Goal: Use online tool/utility: Utilize a website feature to perform a specific function

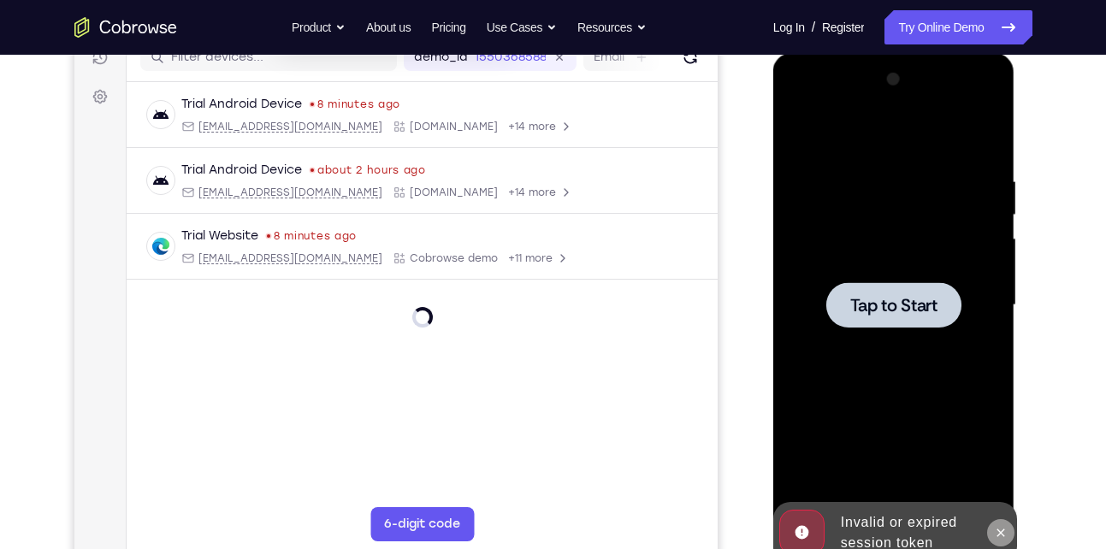
click at [1003, 542] on button at bounding box center [1000, 532] width 27 height 27
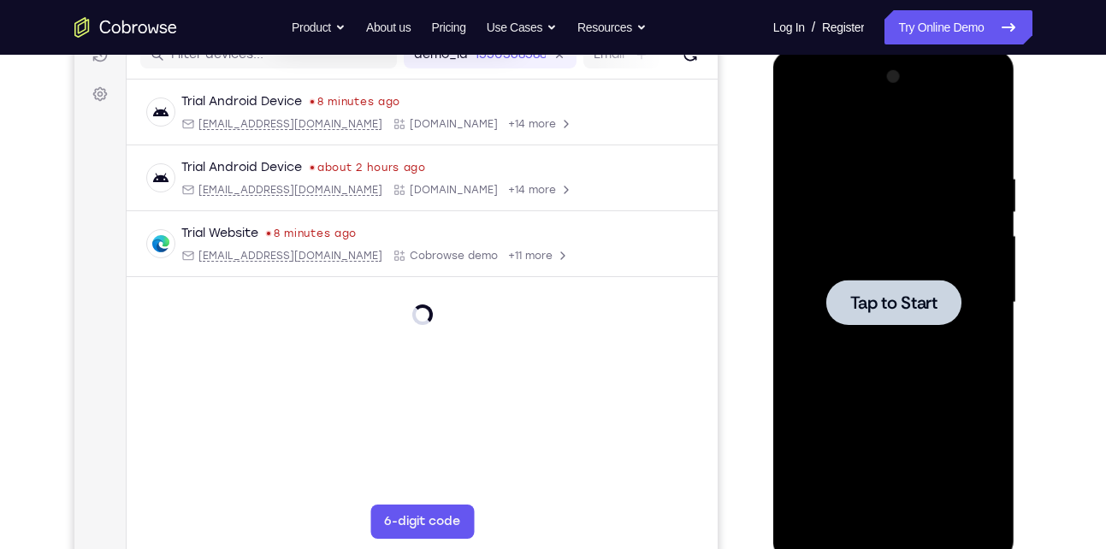
scroll to position [232, 0]
click at [874, 224] on div at bounding box center [894, 303] width 216 height 479
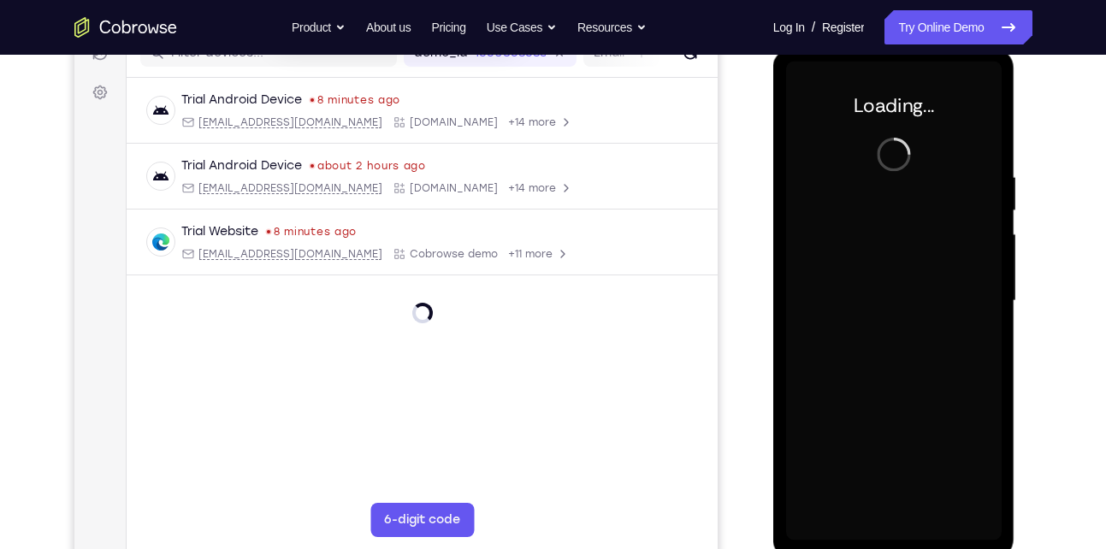
scroll to position [235, 0]
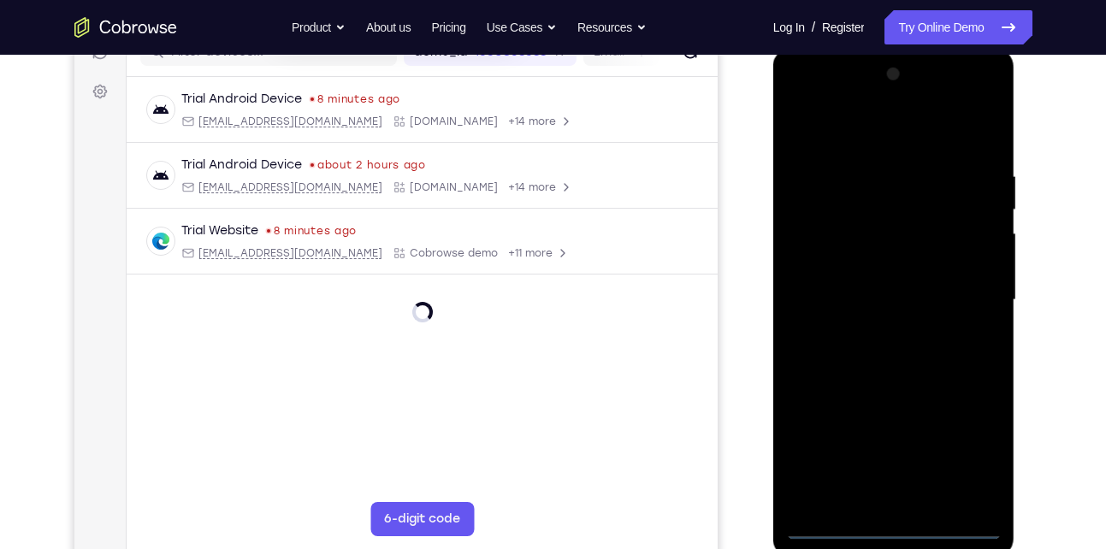
click at [896, 528] on div at bounding box center [894, 300] width 216 height 479
click at [962, 445] on div at bounding box center [894, 300] width 216 height 479
click at [803, 99] on div at bounding box center [894, 300] width 216 height 479
click at [811, 247] on div at bounding box center [894, 300] width 216 height 479
click at [854, 310] on div at bounding box center [894, 300] width 216 height 479
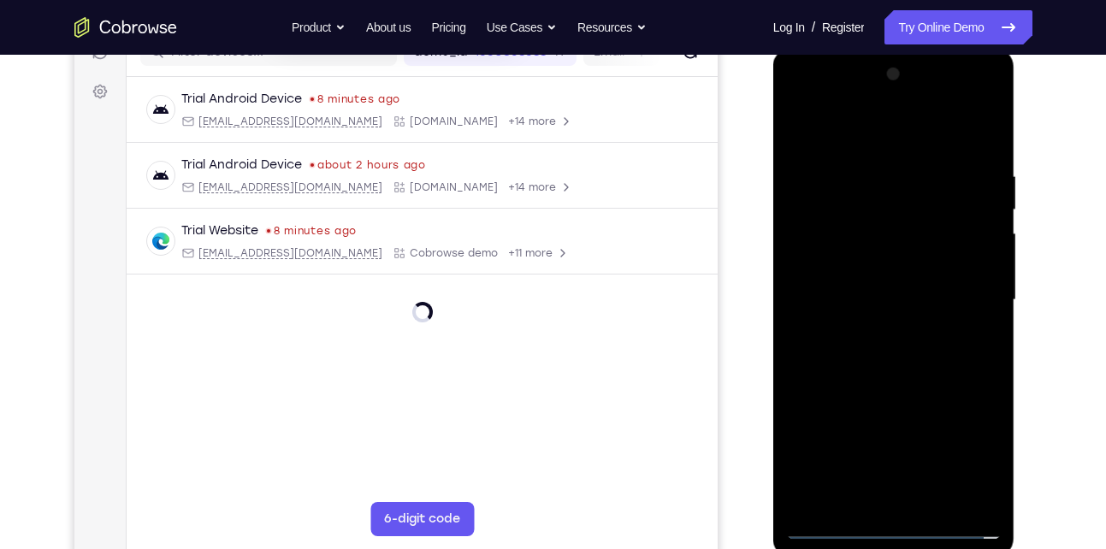
click at [863, 290] on div at bounding box center [894, 300] width 216 height 479
click at [902, 320] on div at bounding box center [894, 300] width 216 height 479
click at [934, 133] on div at bounding box center [894, 300] width 216 height 479
click at [943, 128] on div at bounding box center [894, 300] width 216 height 479
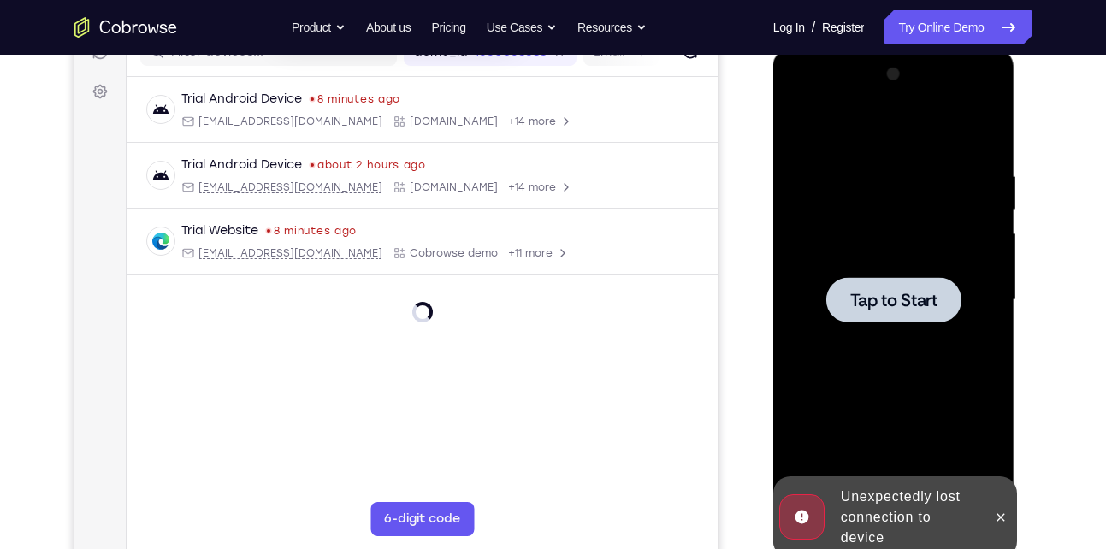
click at [906, 185] on div at bounding box center [894, 300] width 216 height 479
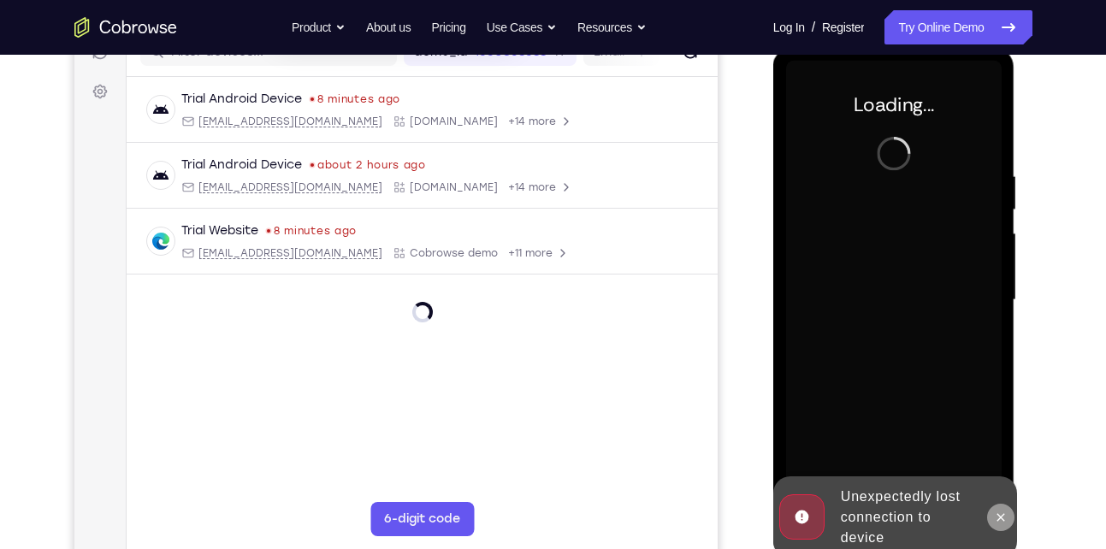
click at [997, 525] on button at bounding box center [1000, 517] width 27 height 27
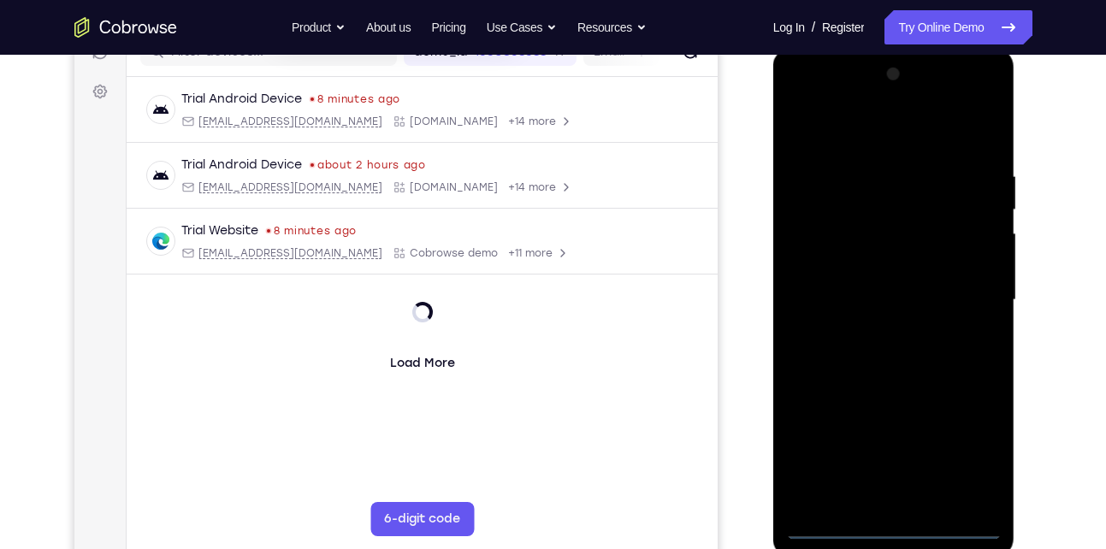
click at [890, 530] on div at bounding box center [894, 300] width 216 height 479
click at [969, 453] on div at bounding box center [894, 300] width 216 height 479
click at [795, 98] on div at bounding box center [894, 300] width 216 height 479
click at [817, 248] on div at bounding box center [894, 300] width 216 height 479
click at [846, 311] on div at bounding box center [894, 300] width 216 height 479
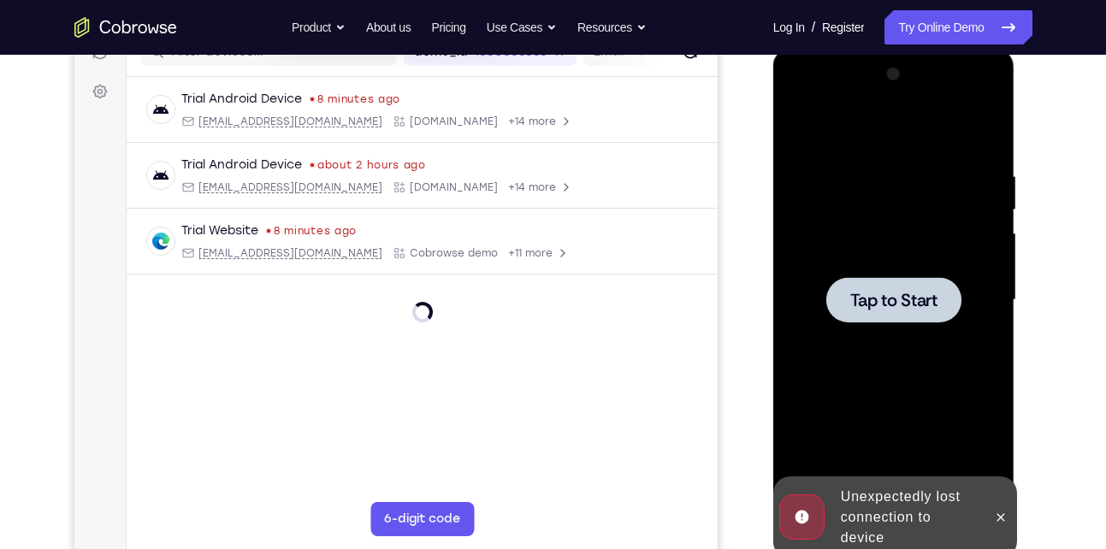
click at [867, 299] on span "Tap to Start" at bounding box center [893, 300] width 87 height 17
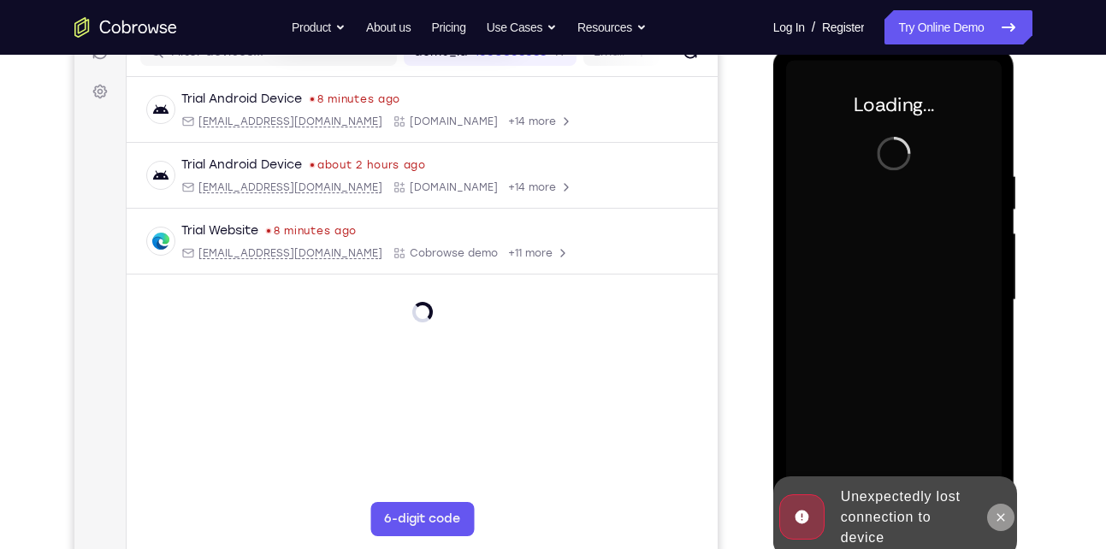
click at [997, 512] on icon at bounding box center [1001, 518] width 14 height 14
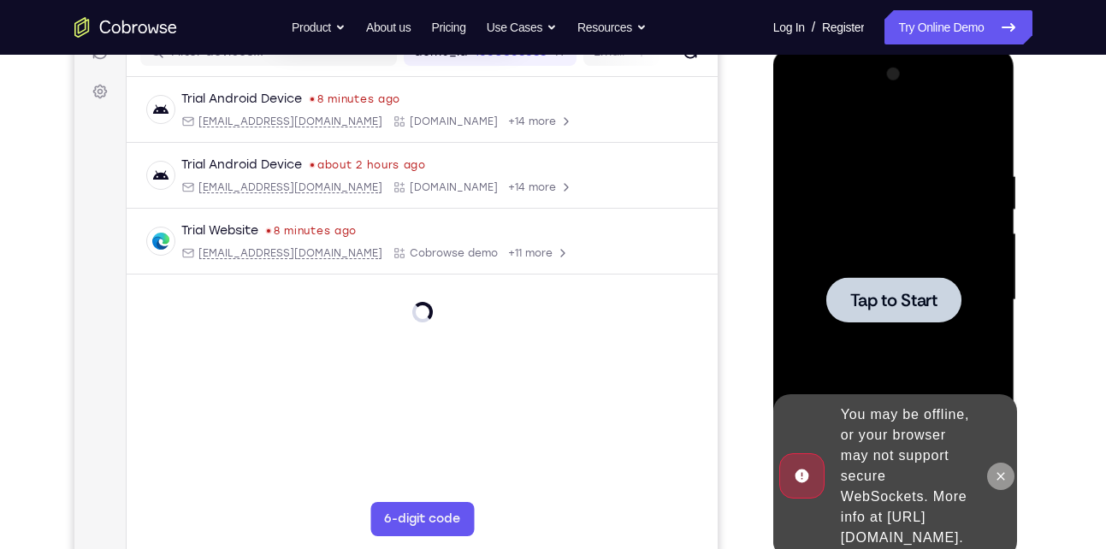
click at [997, 470] on icon at bounding box center [1001, 477] width 14 height 14
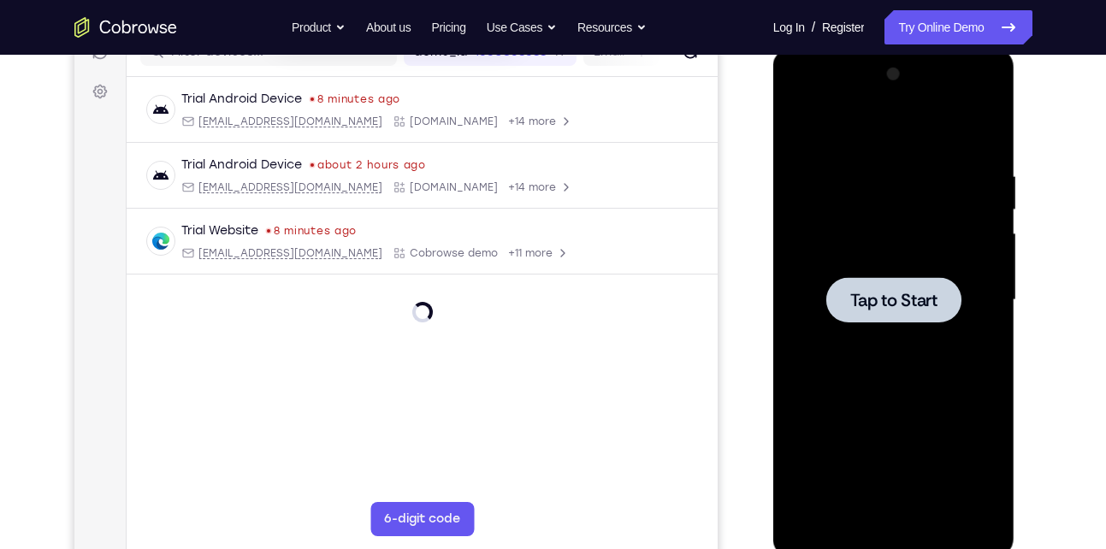
click at [938, 335] on div at bounding box center [894, 300] width 216 height 479
click at [873, 232] on div at bounding box center [894, 300] width 216 height 479
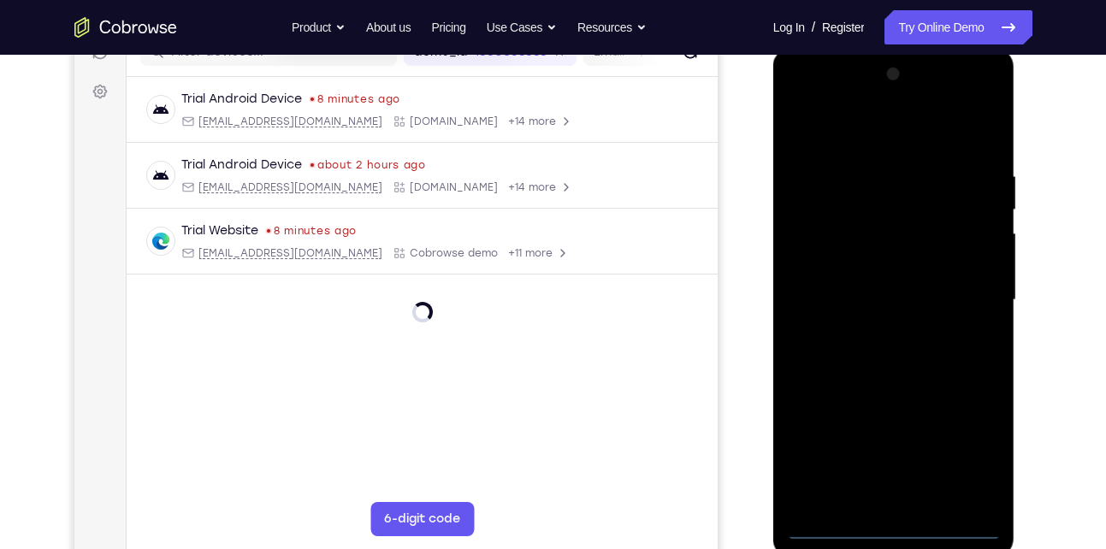
click at [893, 528] on div at bounding box center [894, 300] width 216 height 479
click at [969, 464] on div at bounding box center [894, 300] width 216 height 479
click at [802, 98] on div at bounding box center [894, 300] width 216 height 479
click at [823, 244] on div at bounding box center [894, 300] width 216 height 479
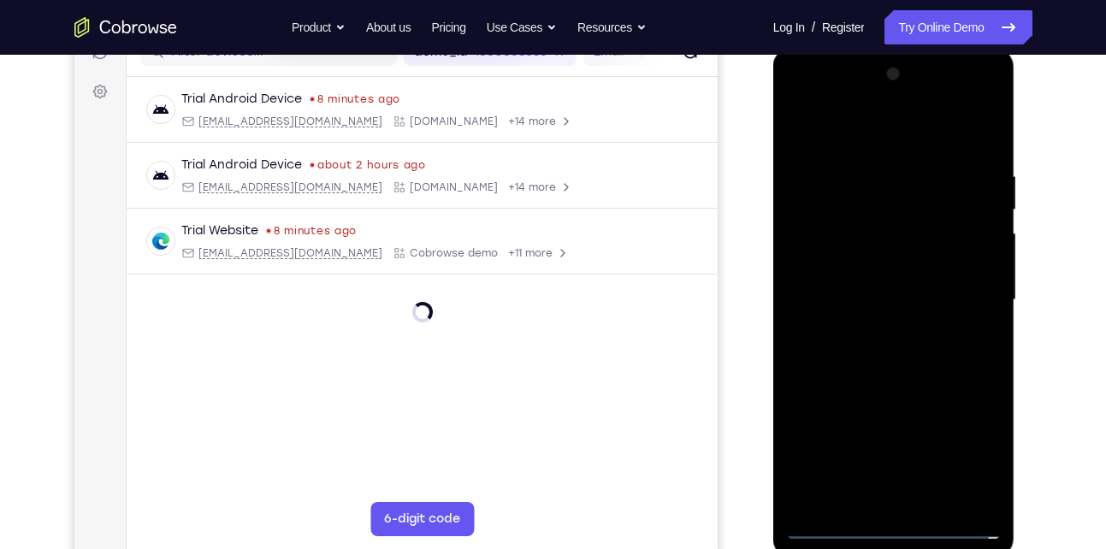
click at [878, 293] on div at bounding box center [894, 300] width 216 height 479
click at [908, 284] on div at bounding box center [894, 300] width 216 height 479
click at [939, 325] on div at bounding box center [894, 300] width 216 height 479
click at [937, 135] on div at bounding box center [894, 300] width 216 height 479
click at [921, 163] on div at bounding box center [894, 300] width 216 height 479
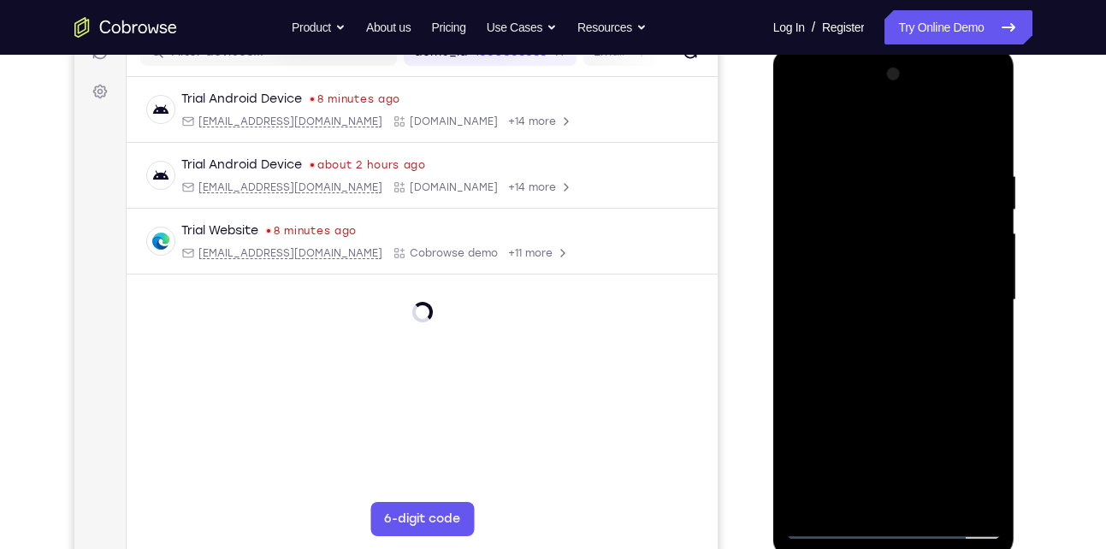
click at [860, 305] on div at bounding box center [894, 300] width 216 height 479
click at [820, 302] on div at bounding box center [894, 300] width 216 height 479
click at [819, 311] on div at bounding box center [894, 300] width 216 height 479
drag, startPoint x: 955, startPoint y: 335, endPoint x: 956, endPoint y: 257, distance: 78.7
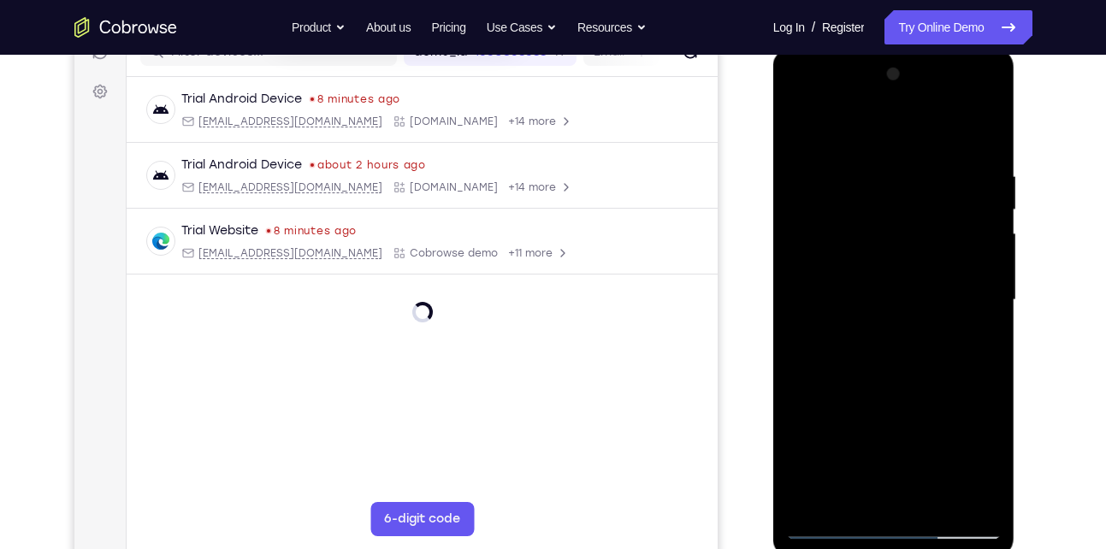
click at [956, 257] on div at bounding box center [894, 300] width 216 height 479
click at [925, 330] on div at bounding box center [894, 300] width 216 height 479
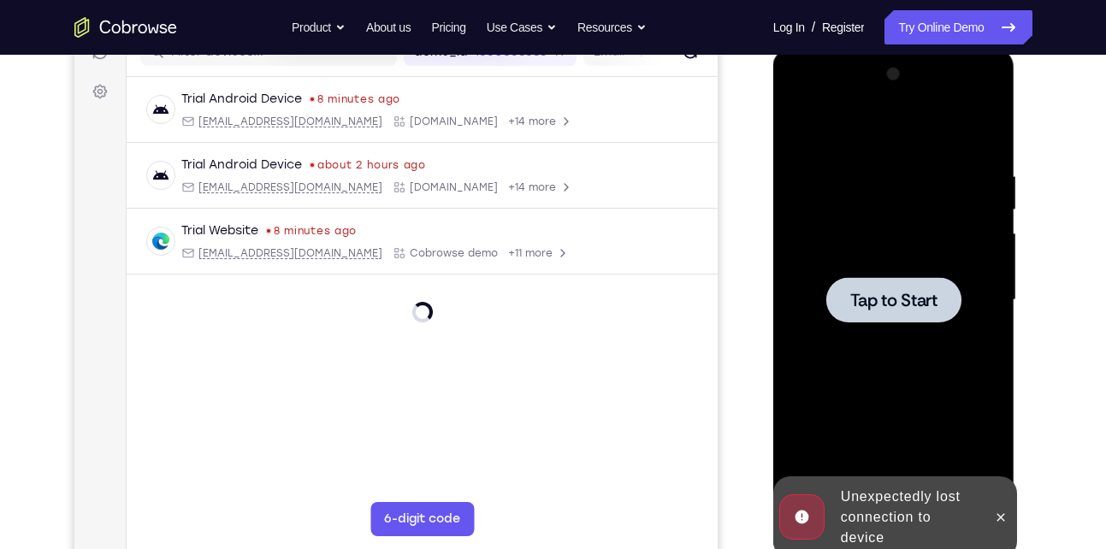
click at [896, 252] on div at bounding box center [894, 300] width 216 height 479
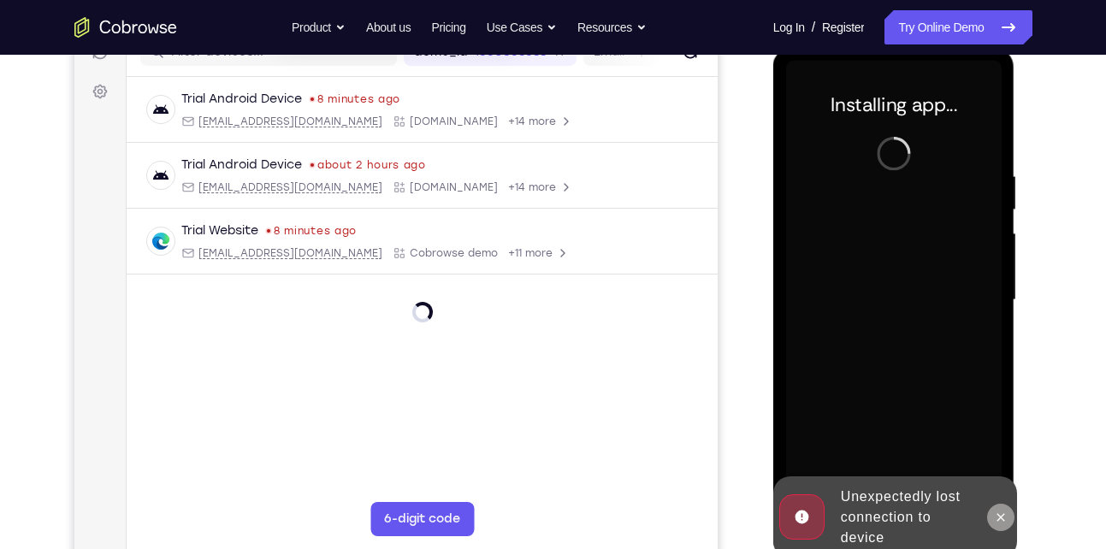
click at [1002, 517] on icon at bounding box center [1001, 517] width 8 height 8
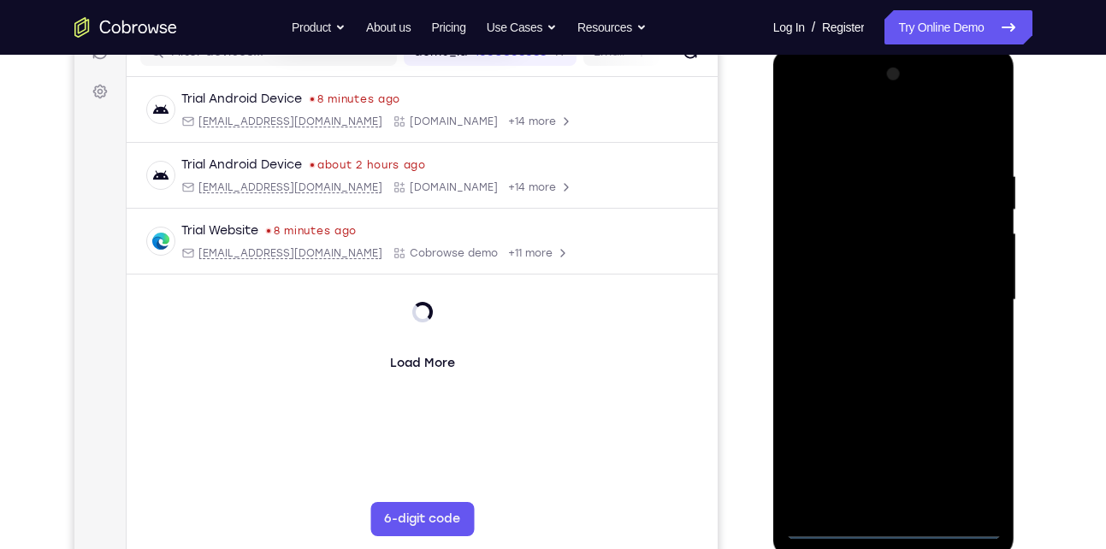
click at [895, 535] on div at bounding box center [894, 300] width 216 height 479
click at [895, 534] on div at bounding box center [894, 300] width 216 height 479
click at [979, 448] on div at bounding box center [894, 300] width 216 height 479
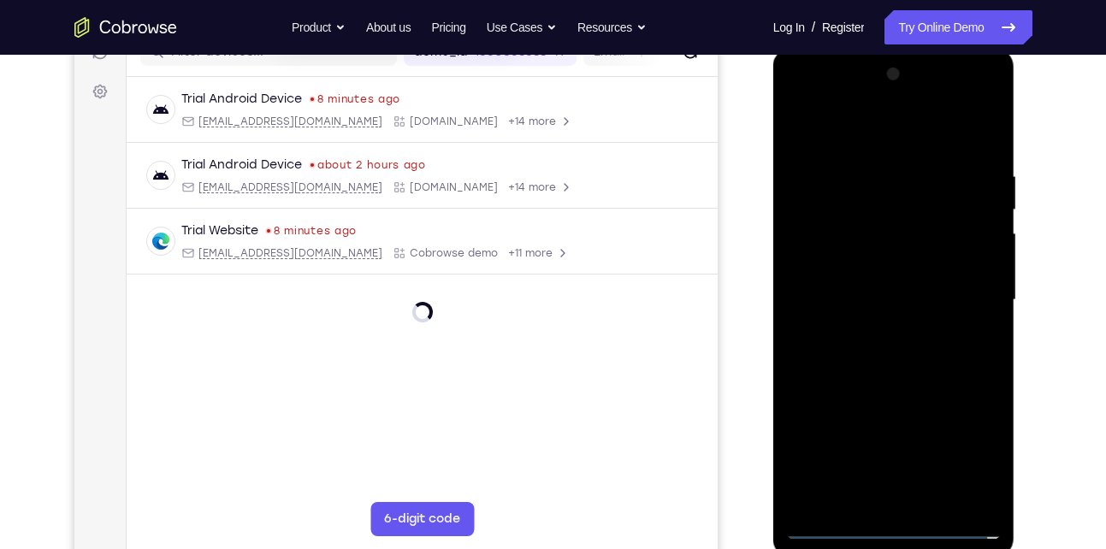
click at [804, 104] on div at bounding box center [894, 300] width 216 height 479
click at [814, 239] on div at bounding box center [894, 300] width 216 height 479
click at [820, 248] on div at bounding box center [894, 300] width 216 height 479
click at [860, 302] on div at bounding box center [894, 300] width 216 height 479
click at [873, 287] on div at bounding box center [894, 300] width 216 height 479
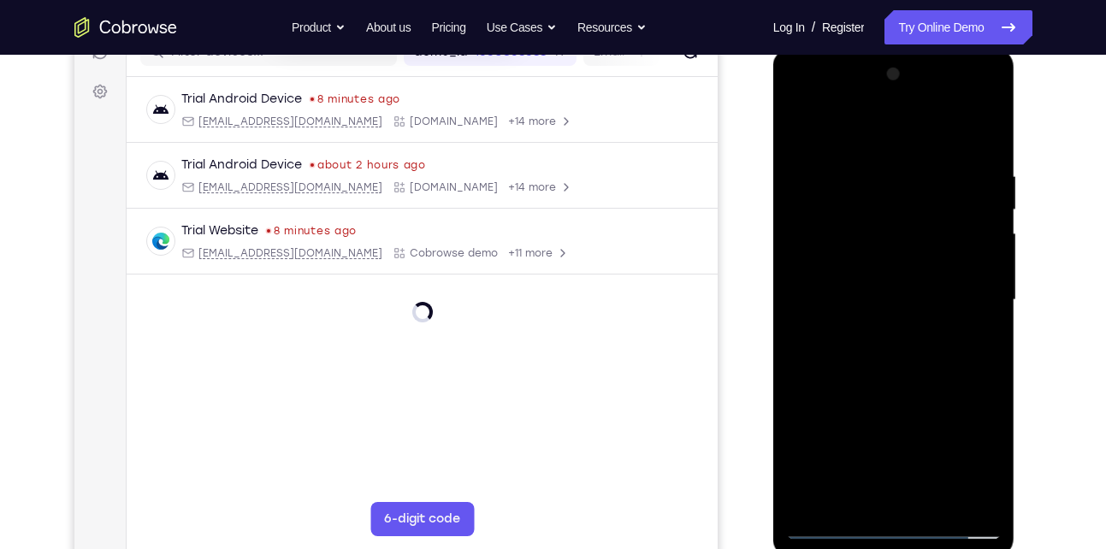
click at [938, 320] on div at bounding box center [894, 300] width 216 height 479
click at [939, 139] on div at bounding box center [894, 300] width 216 height 479
click at [879, 164] on div at bounding box center [894, 300] width 216 height 479
click at [838, 305] on div at bounding box center [894, 300] width 216 height 479
click at [819, 312] on div at bounding box center [894, 300] width 216 height 479
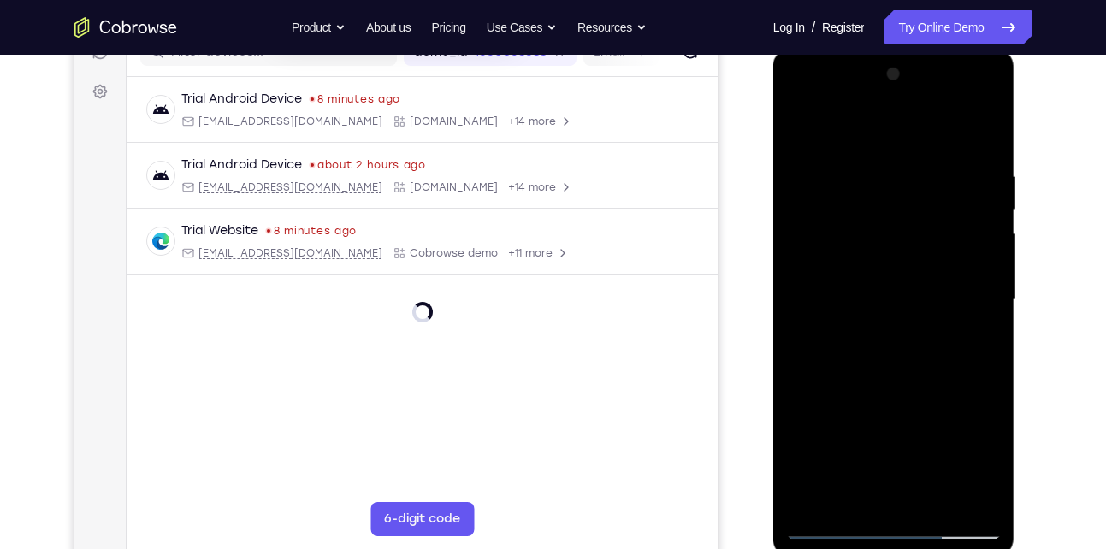
click at [981, 259] on div at bounding box center [894, 300] width 216 height 479
click at [883, 370] on div at bounding box center [894, 300] width 216 height 479
click at [879, 258] on div at bounding box center [894, 300] width 216 height 479
click at [878, 265] on div at bounding box center [894, 300] width 216 height 479
click at [956, 499] on div at bounding box center [894, 300] width 216 height 479
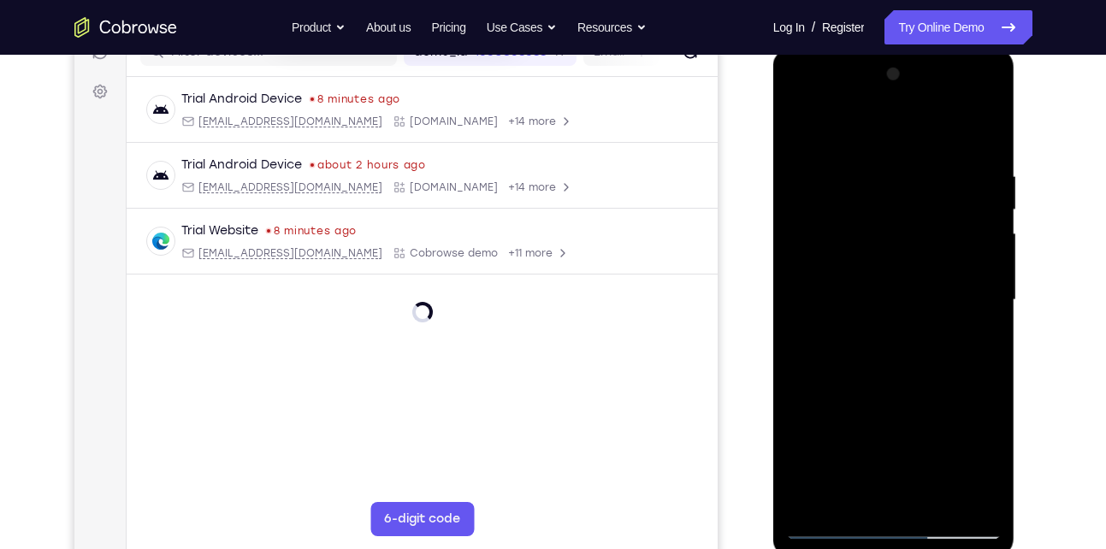
click at [956, 499] on div at bounding box center [894, 300] width 216 height 479
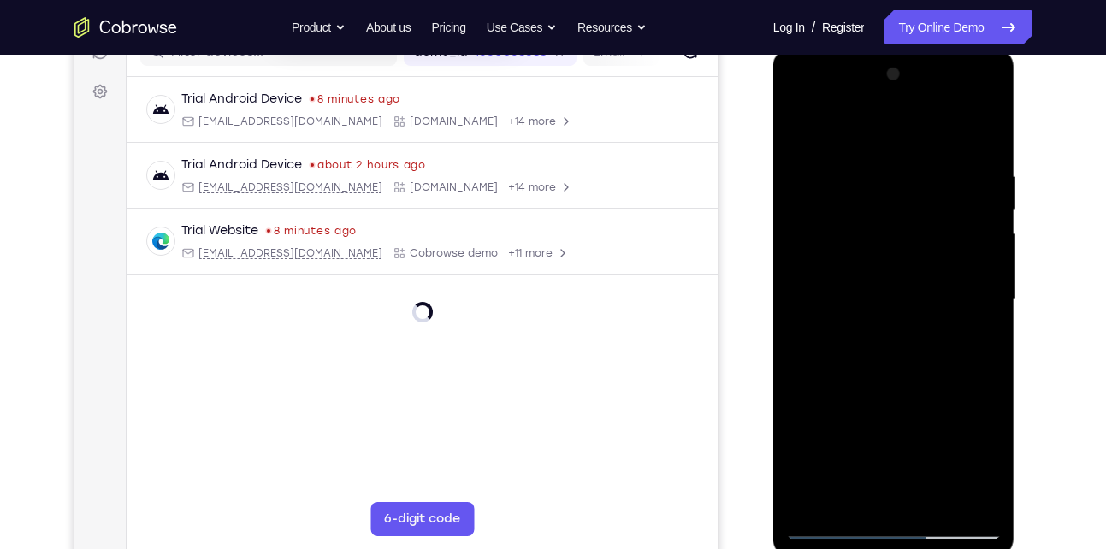
click at [956, 499] on div at bounding box center [894, 300] width 216 height 479
click at [987, 138] on div at bounding box center [894, 300] width 216 height 479
click at [804, 103] on div at bounding box center [894, 300] width 216 height 479
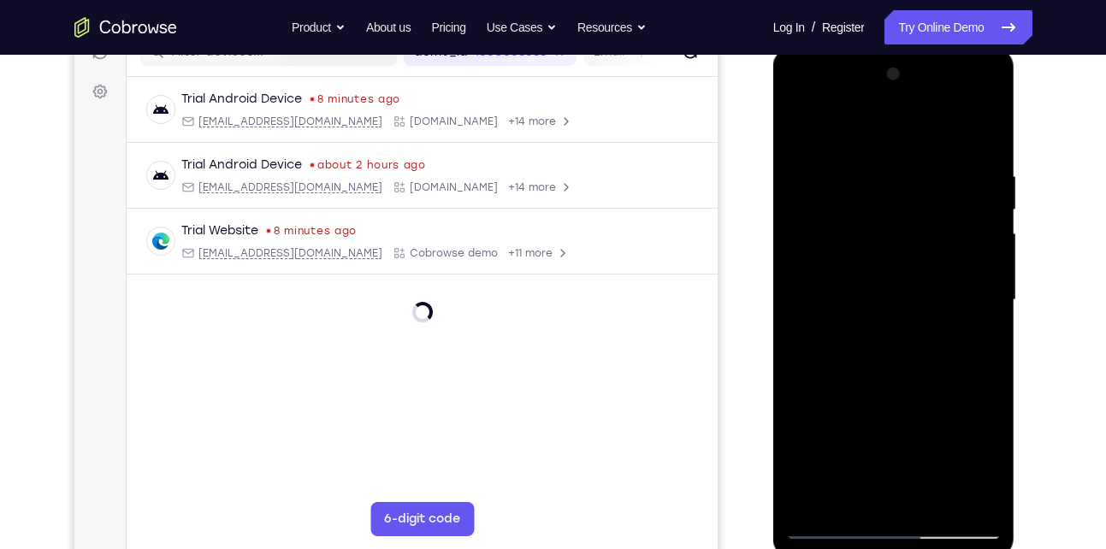
click at [804, 103] on div at bounding box center [894, 300] width 216 height 479
click at [972, 291] on div at bounding box center [894, 300] width 216 height 479
click at [870, 331] on div at bounding box center [894, 300] width 216 height 479
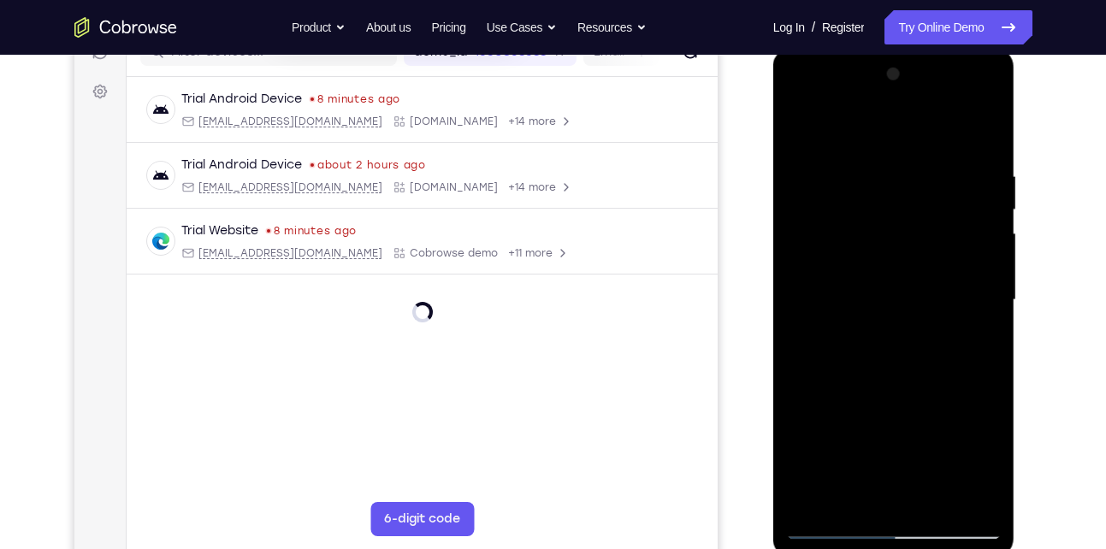
click at [905, 210] on div at bounding box center [894, 300] width 216 height 479
click at [874, 330] on div at bounding box center [894, 300] width 216 height 479
click at [890, 222] on div at bounding box center [894, 300] width 216 height 479
click at [874, 329] on div at bounding box center [894, 300] width 216 height 479
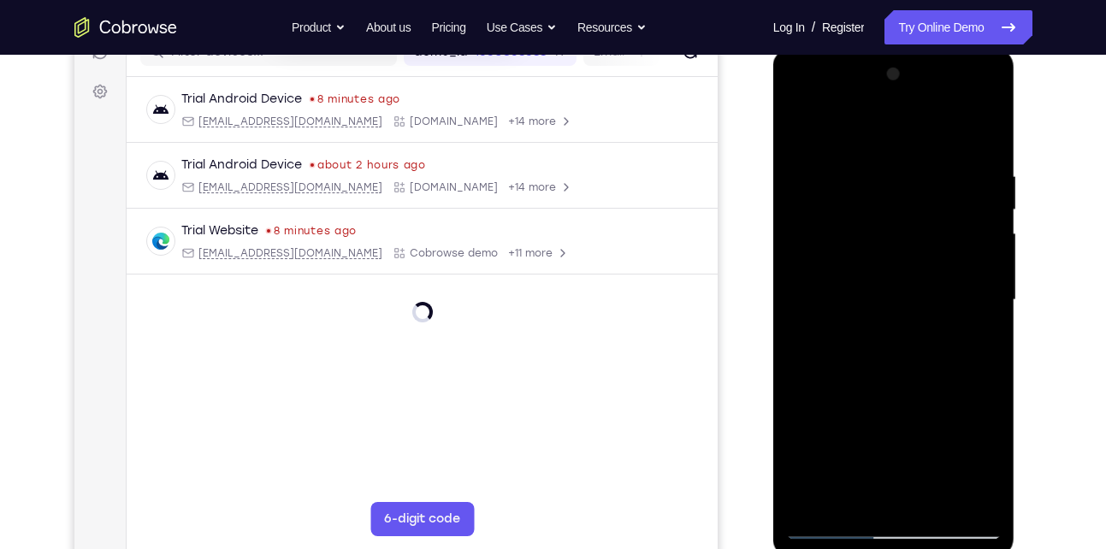
click at [939, 314] on div at bounding box center [894, 300] width 216 height 479
click at [802, 132] on div at bounding box center [894, 300] width 216 height 479
drag, startPoint x: 901, startPoint y: 131, endPoint x: 923, endPoint y: 548, distance: 418.0
click at [923, 548] on div at bounding box center [894, 303] width 242 height 510
click at [916, 215] on div at bounding box center [894, 300] width 216 height 479
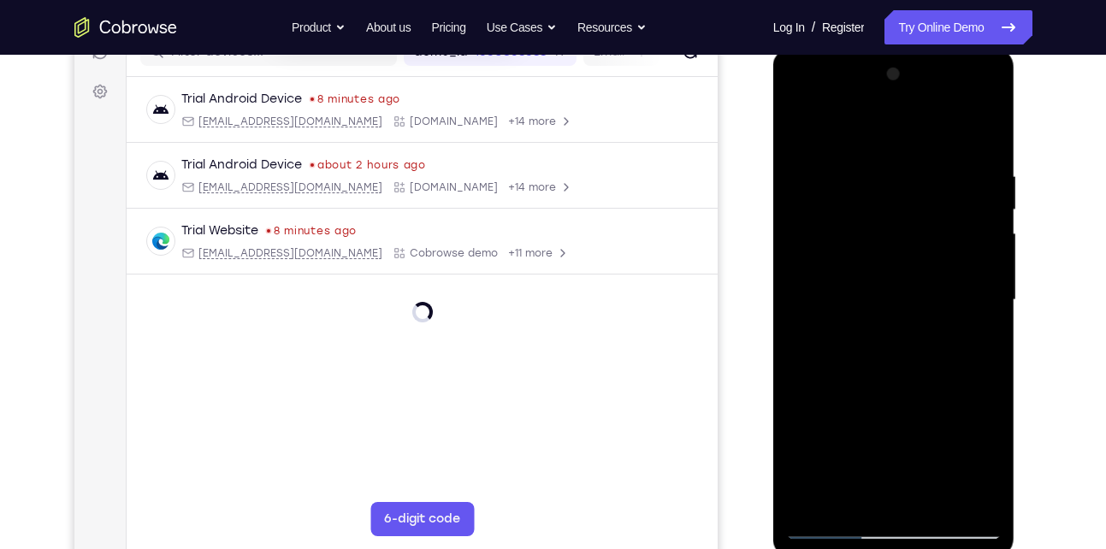
click at [916, 215] on div at bounding box center [894, 300] width 216 height 479
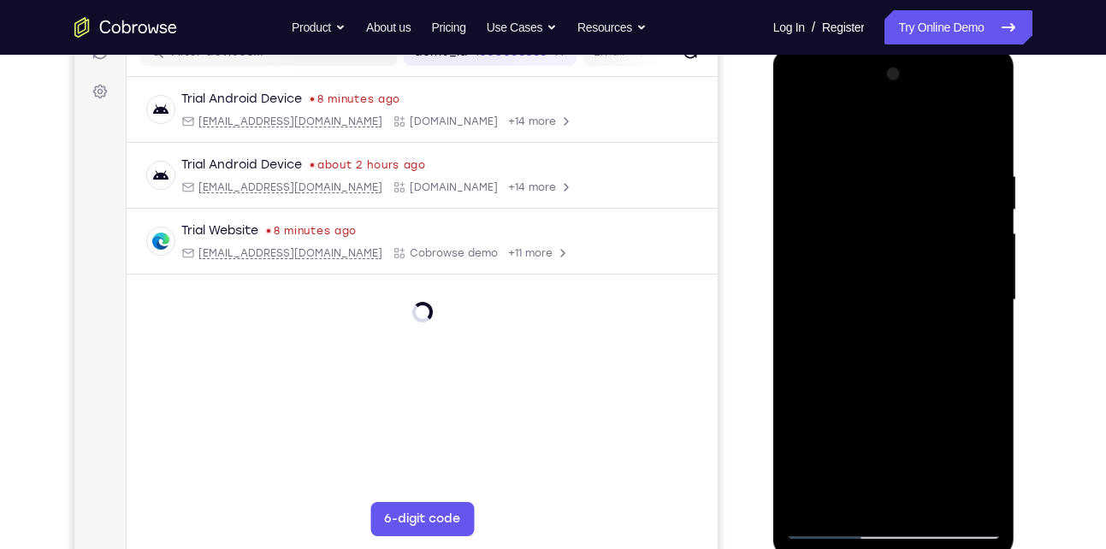
click at [916, 215] on div at bounding box center [894, 300] width 216 height 479
click at [810, 247] on div at bounding box center [894, 300] width 216 height 479
click at [892, 295] on div at bounding box center [894, 300] width 216 height 479
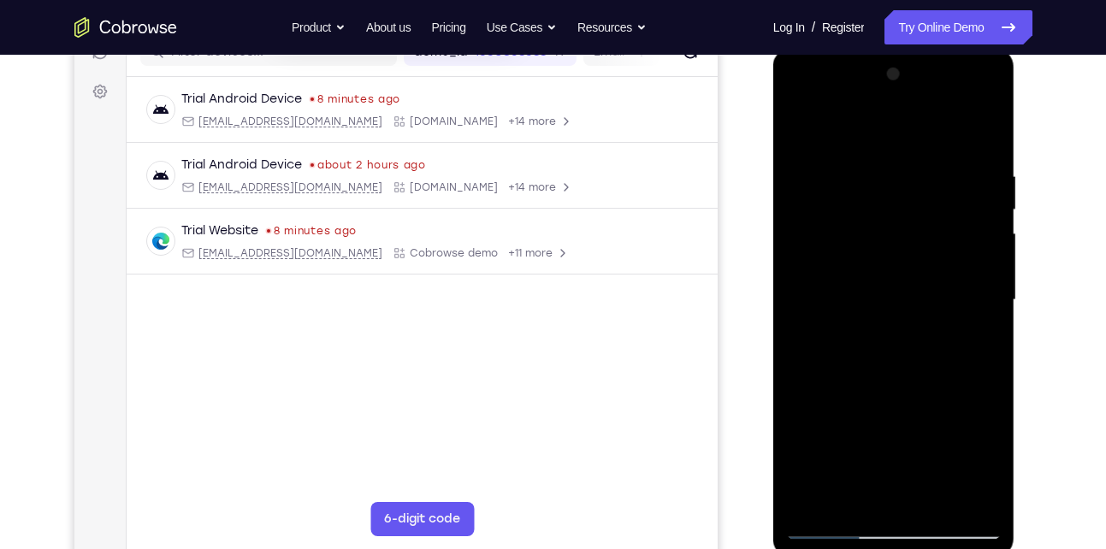
click at [892, 295] on div at bounding box center [894, 300] width 216 height 479
click at [873, 330] on div at bounding box center [894, 300] width 216 height 479
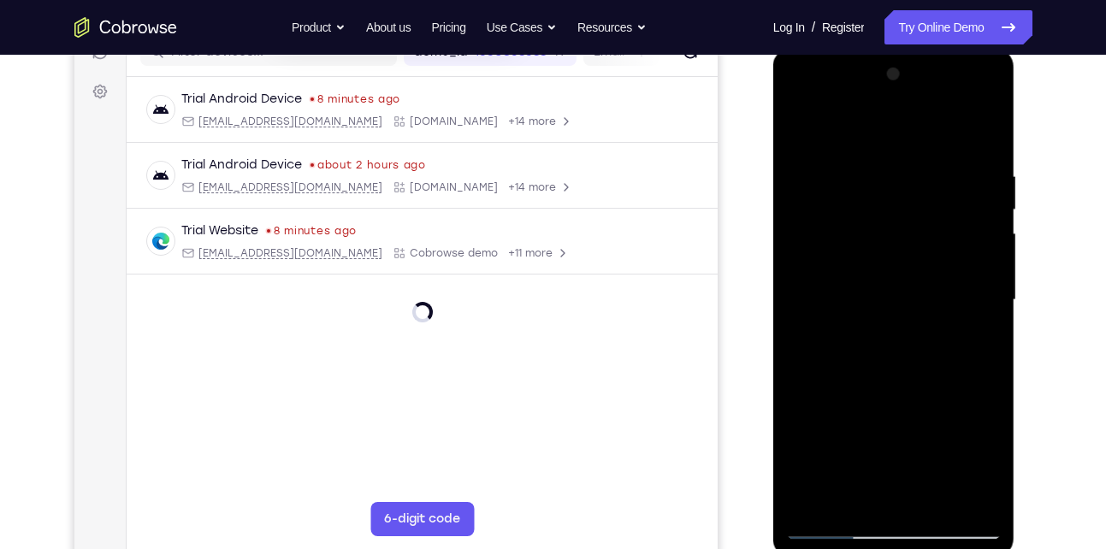
click at [908, 219] on div at bounding box center [894, 300] width 216 height 479
click at [889, 215] on div at bounding box center [894, 300] width 216 height 479
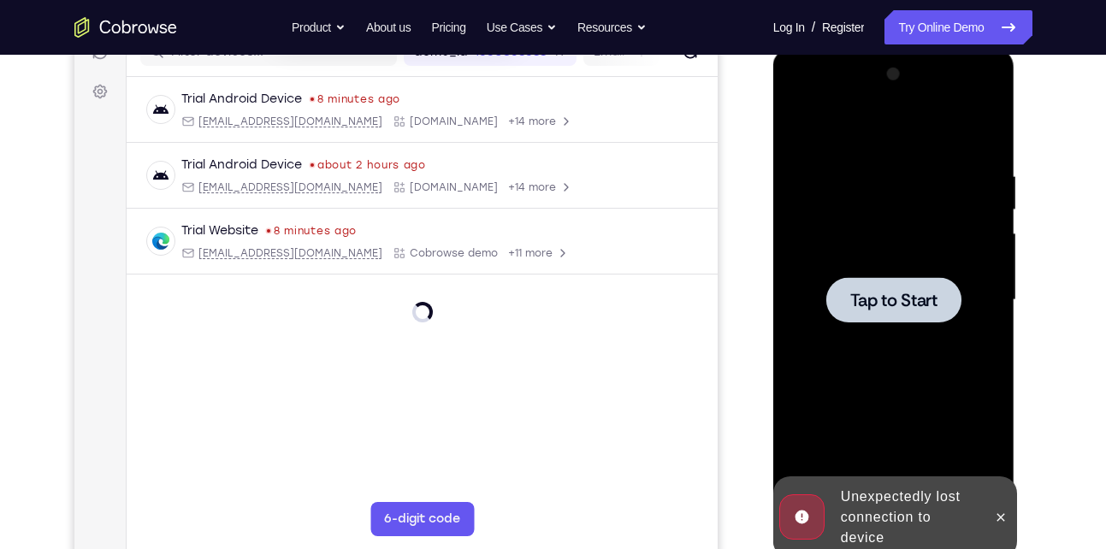
click at [889, 284] on div at bounding box center [893, 299] width 135 height 45
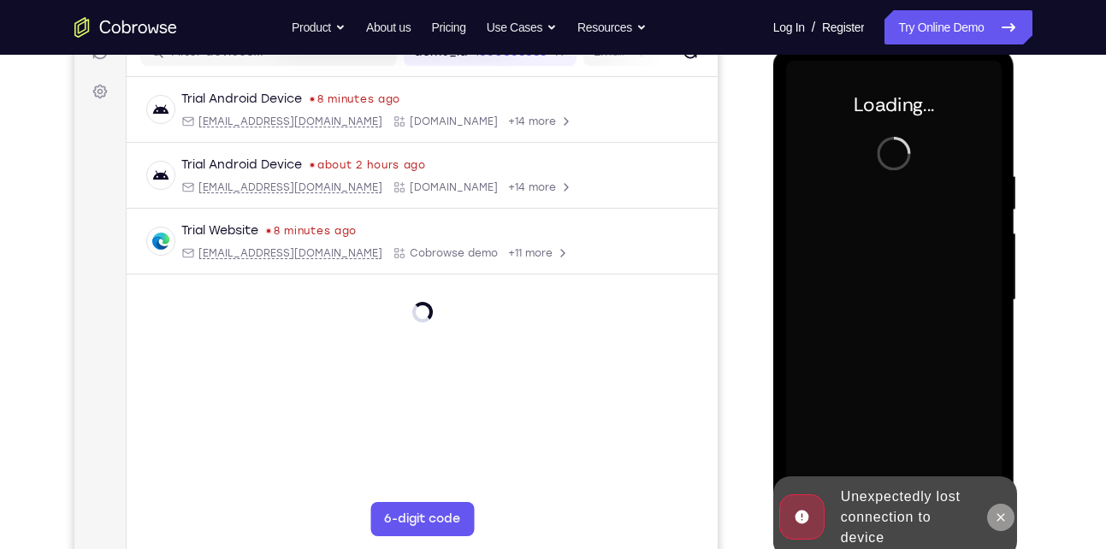
click at [1000, 525] on button at bounding box center [1000, 517] width 27 height 27
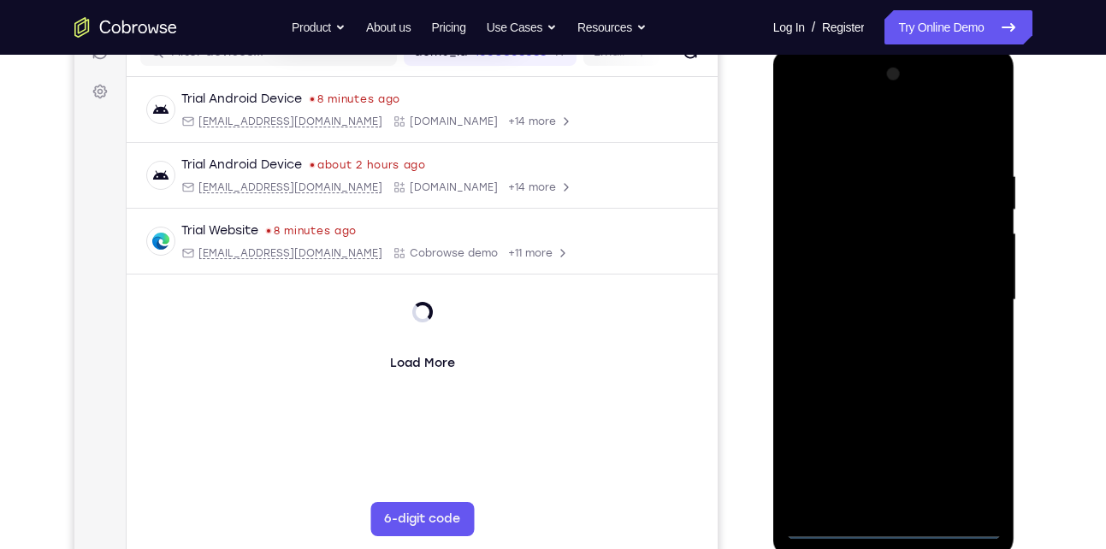
click at [892, 531] on div at bounding box center [894, 300] width 216 height 479
click at [970, 448] on div at bounding box center [894, 300] width 216 height 479
click at [971, 456] on div at bounding box center [894, 300] width 216 height 479
click at [804, 99] on div at bounding box center [894, 300] width 216 height 479
click at [970, 299] on div at bounding box center [894, 300] width 216 height 479
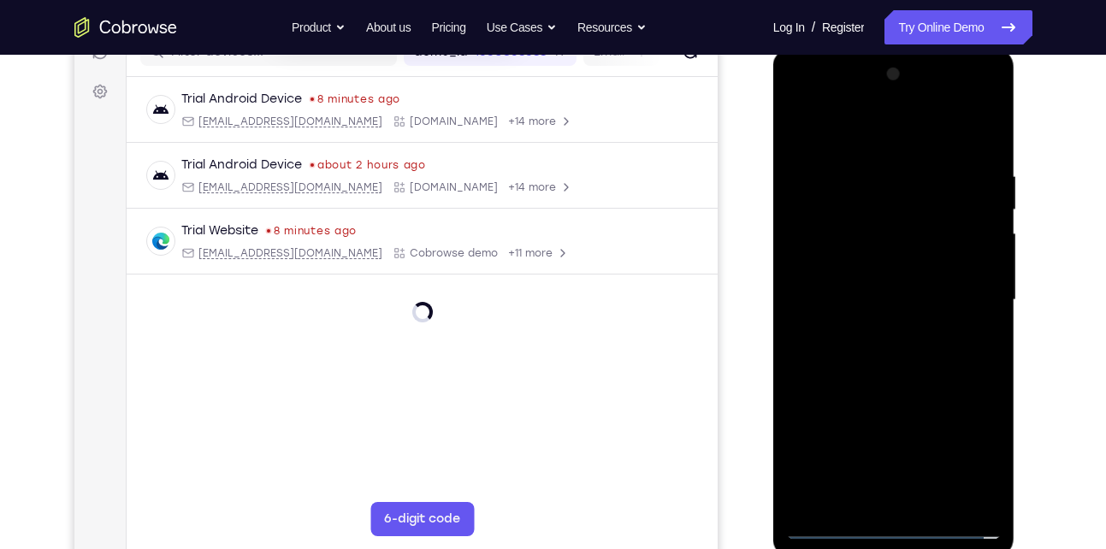
click at [867, 334] on div at bounding box center [894, 300] width 216 height 479
click at [901, 387] on div at bounding box center [894, 300] width 216 height 479
click at [884, 221] on div at bounding box center [894, 300] width 216 height 479
click at [902, 253] on div at bounding box center [894, 300] width 216 height 479
click at [849, 235] on div at bounding box center [894, 300] width 216 height 479
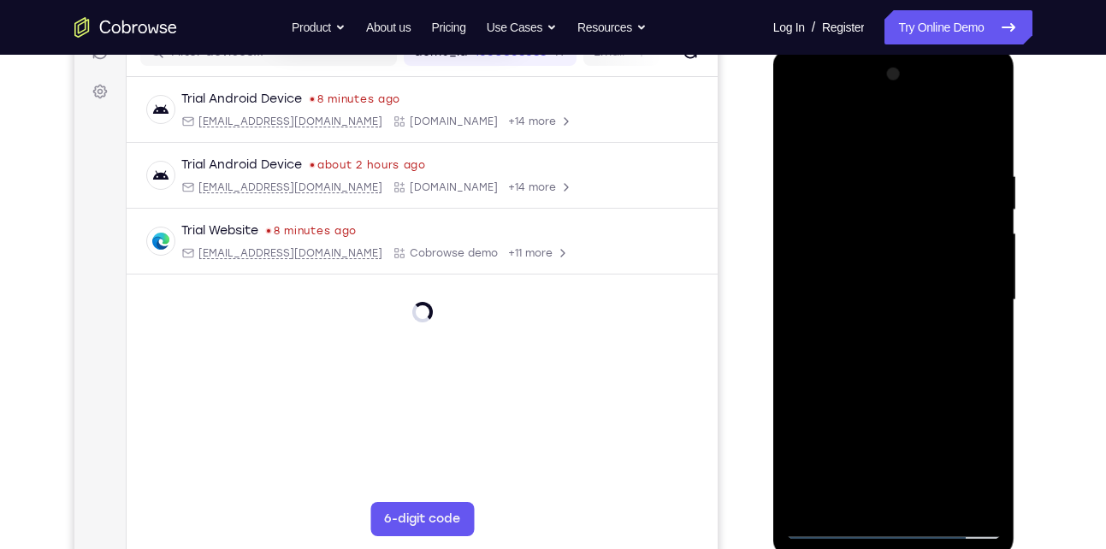
click at [837, 228] on div at bounding box center [894, 300] width 216 height 479
click at [900, 265] on div at bounding box center [894, 300] width 216 height 479
click at [899, 370] on div at bounding box center [894, 300] width 216 height 479
click at [940, 497] on div at bounding box center [894, 300] width 216 height 479
click at [900, 393] on div at bounding box center [894, 300] width 216 height 479
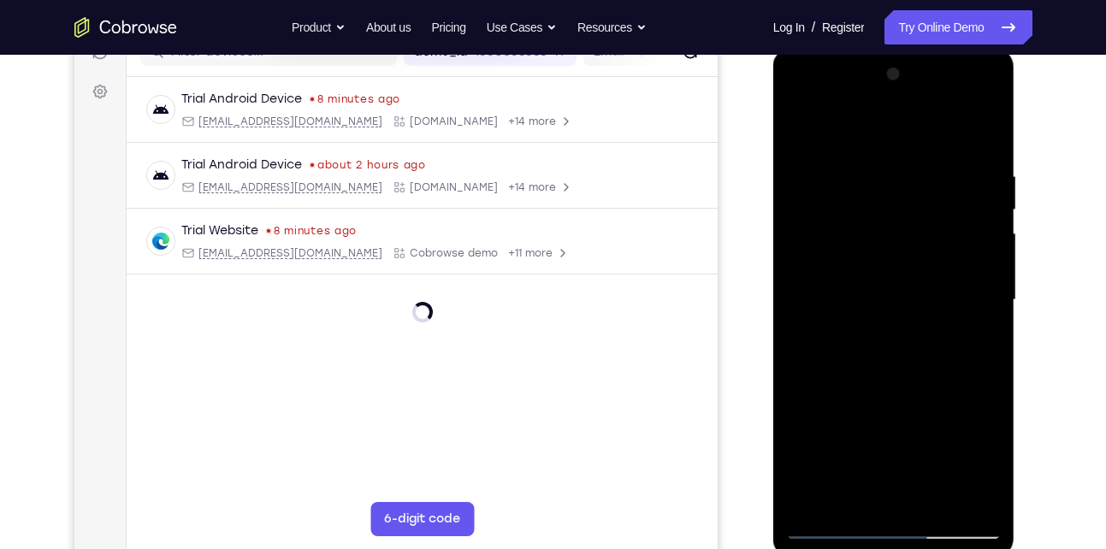
click at [900, 393] on div at bounding box center [894, 300] width 216 height 479
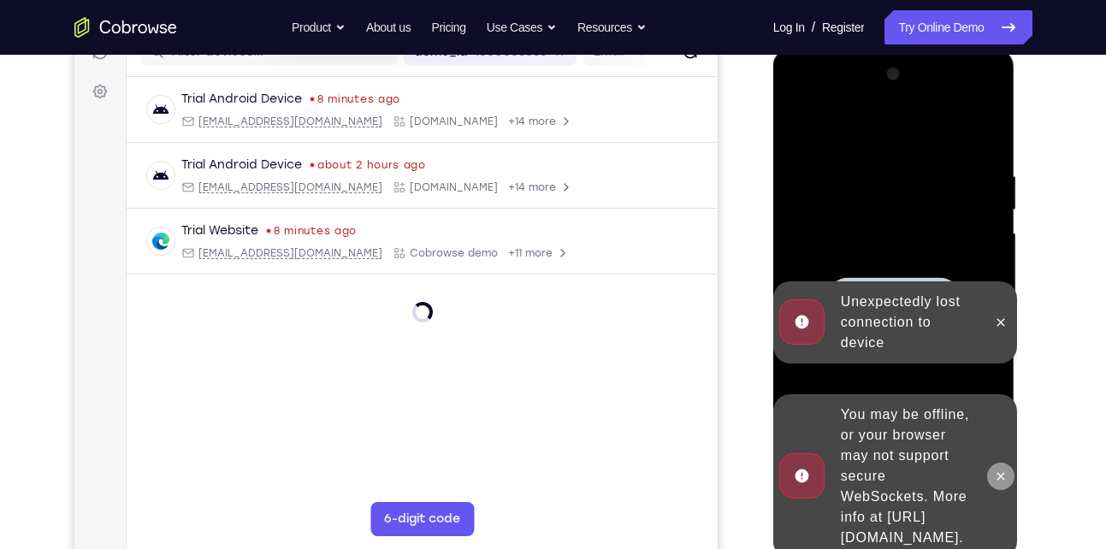
click at [990, 463] on button at bounding box center [1000, 476] width 27 height 27
